Goal: Check status

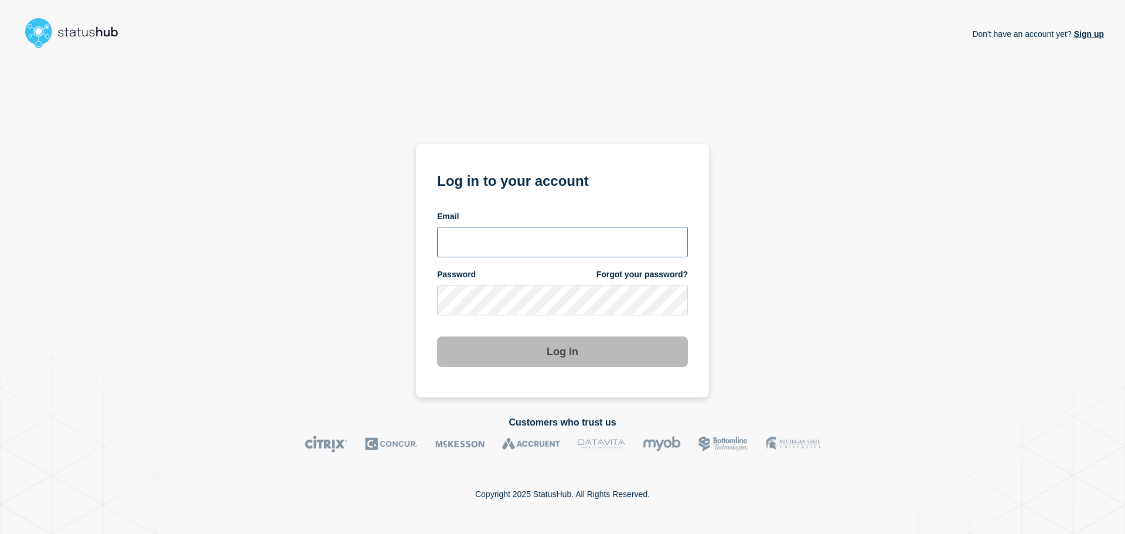
type input "[PERSON_NAME][EMAIL_ADDRESS][DOMAIN_NAME]"
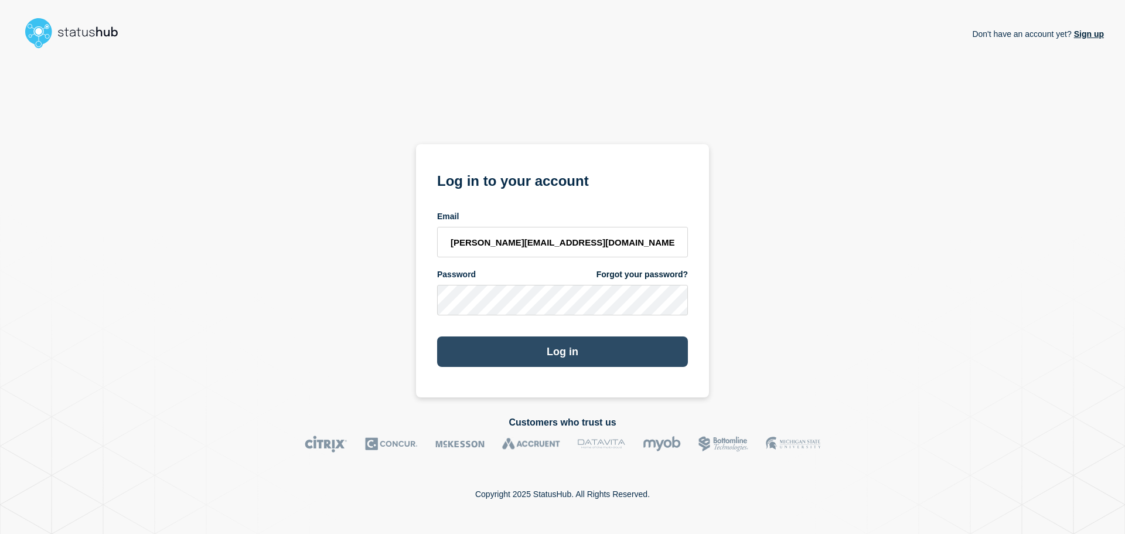
click at [544, 351] on button "Log in" at bounding box center [562, 351] width 251 height 30
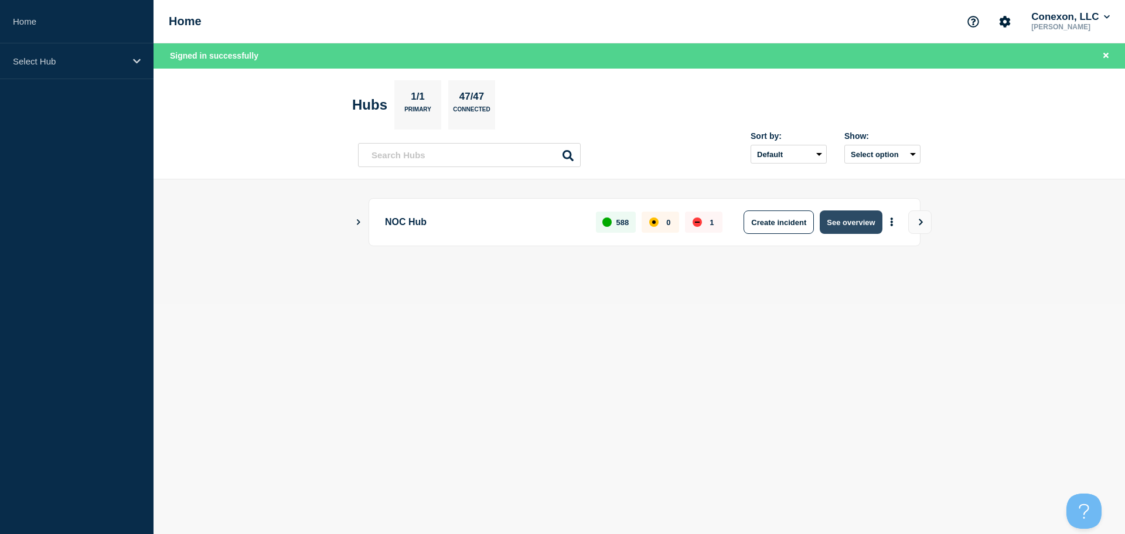
click at [866, 223] on button "See overview" at bounding box center [850, 221] width 62 height 23
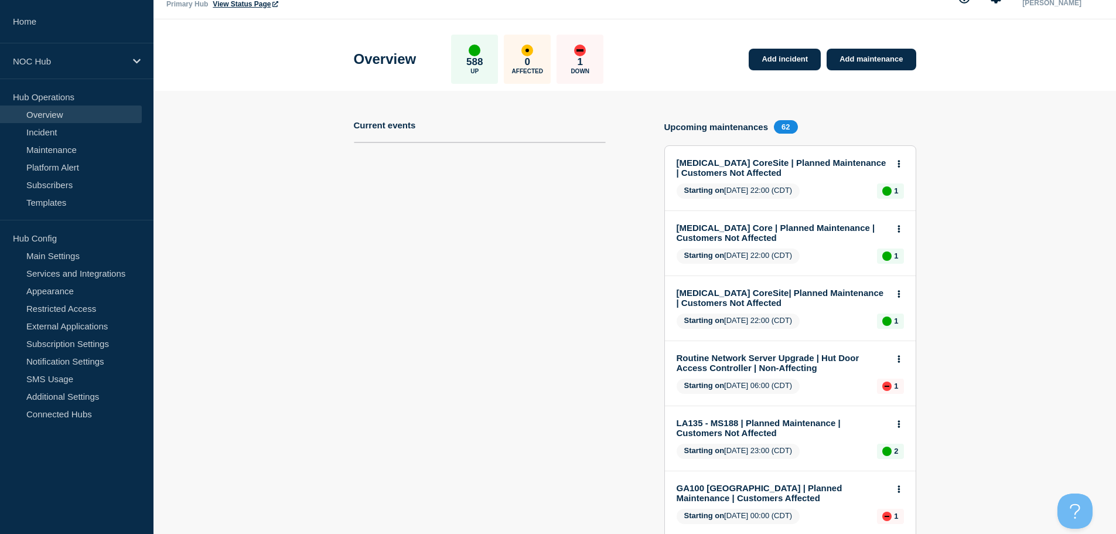
scroll to position [27, 0]
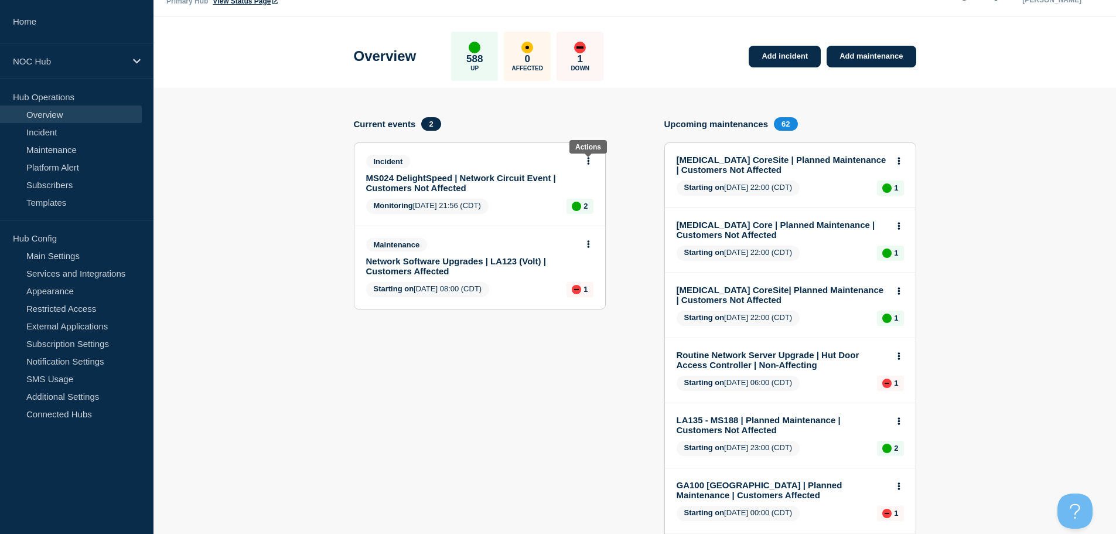
drag, startPoint x: 588, startPoint y: 163, endPoint x: 575, endPoint y: 172, distance: 15.3
click at [572, 174] on link "MS024 DelightSpeed | Network Circuit Event | Customers Not Affected" at bounding box center [471, 183] width 211 height 20
